Goal: Check status

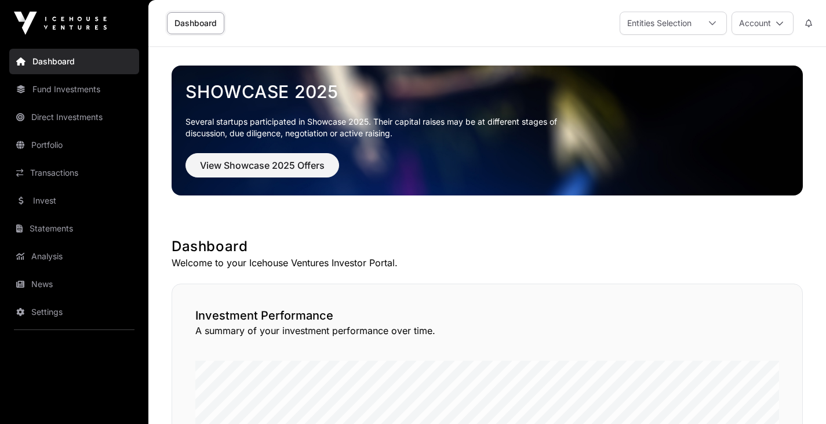
click at [67, 62] on link "Dashboard" at bounding box center [74, 62] width 130 height 26
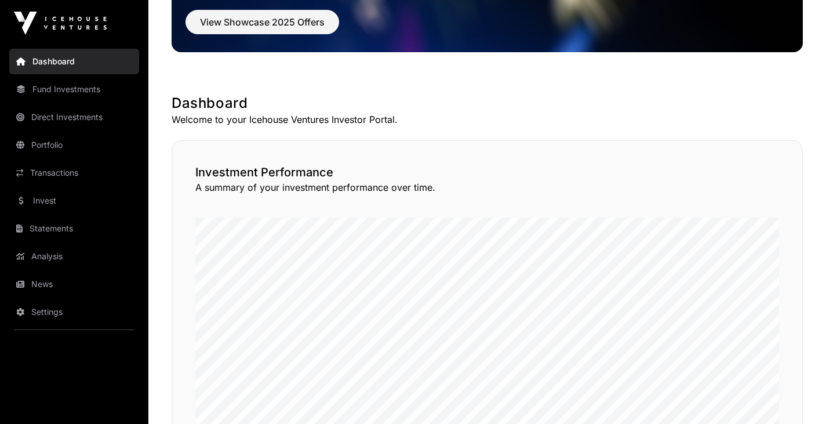
scroll to position [109, 0]
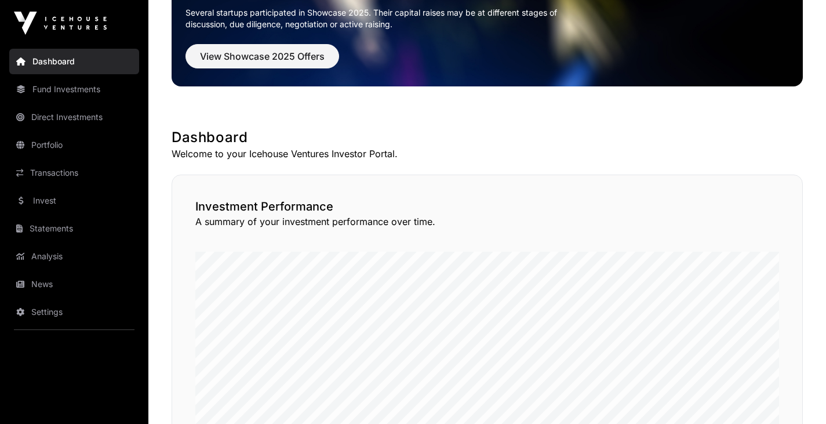
click at [75, 125] on link "Direct Investments" at bounding box center [74, 117] width 130 height 26
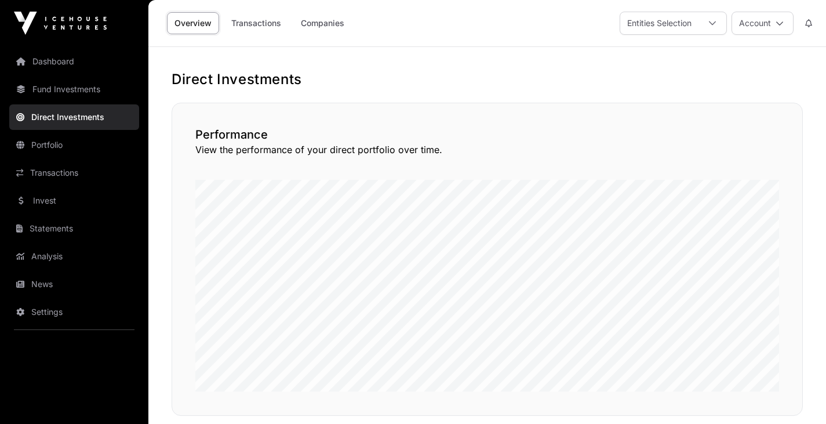
click at [66, 88] on link "Fund Investments" at bounding box center [74, 90] width 130 height 26
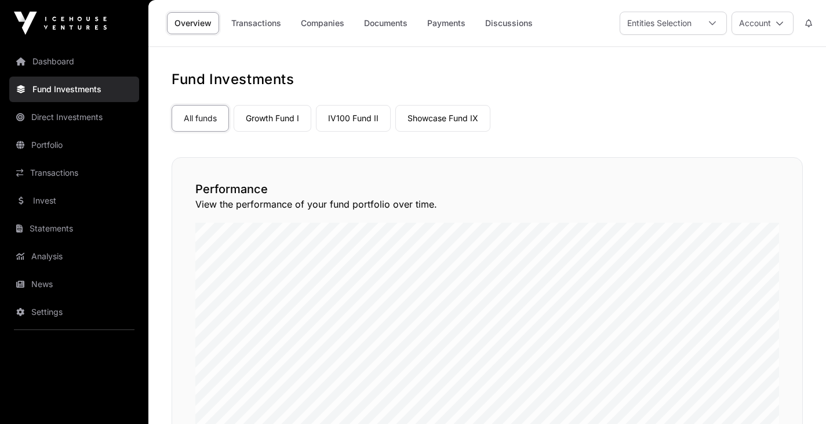
click at [82, 115] on link "Direct Investments" at bounding box center [74, 117] width 130 height 26
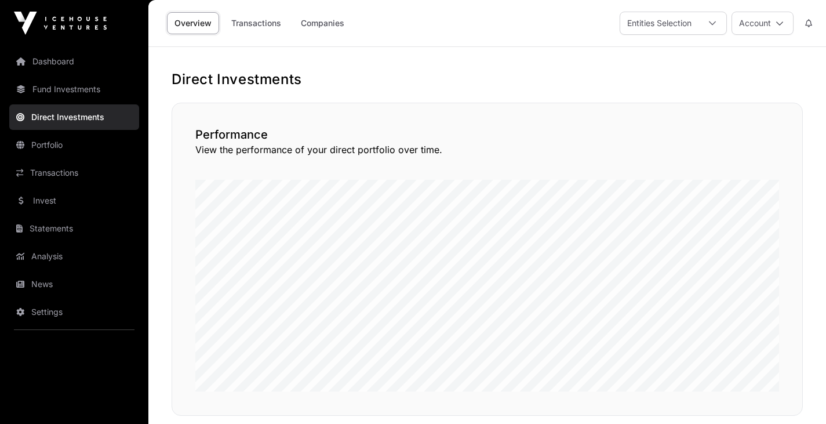
click at [267, 24] on link "Transactions" at bounding box center [256, 23] width 65 height 22
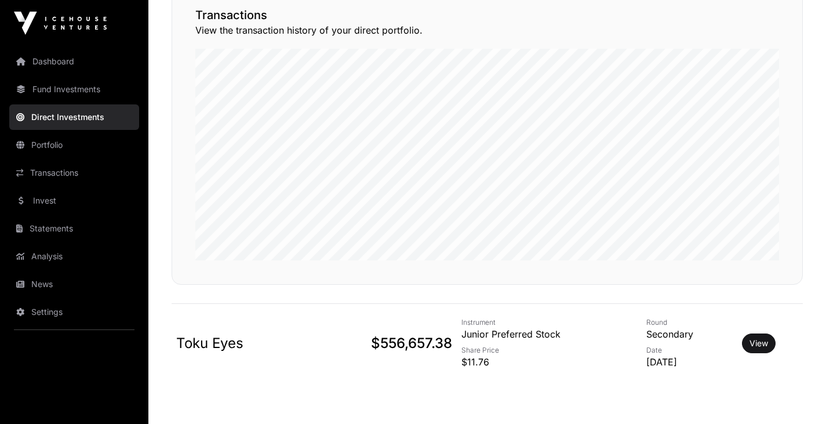
scroll to position [101, 0]
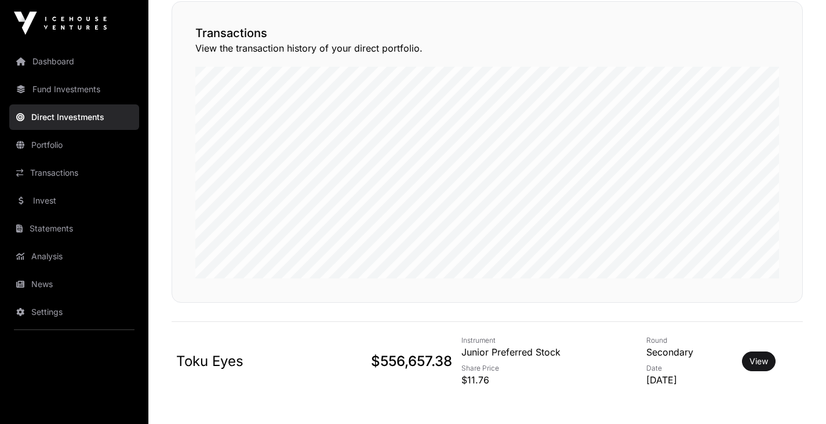
click at [762, 361] on link "View" at bounding box center [759, 361] width 19 height 12
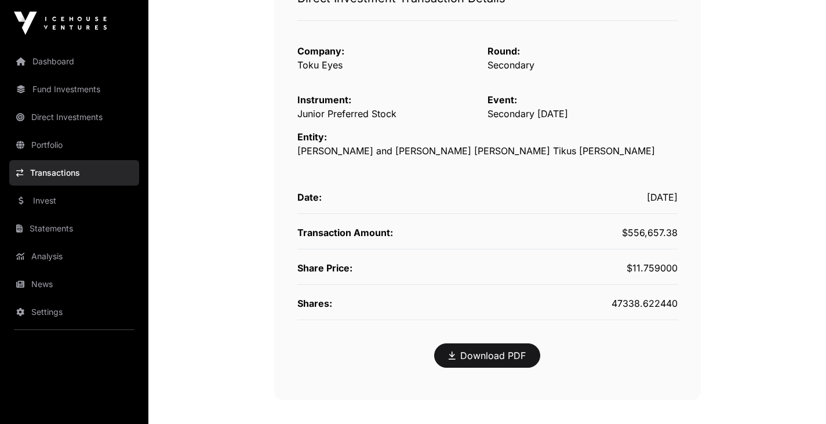
scroll to position [180, 0]
